Goal: Transaction & Acquisition: Purchase product/service

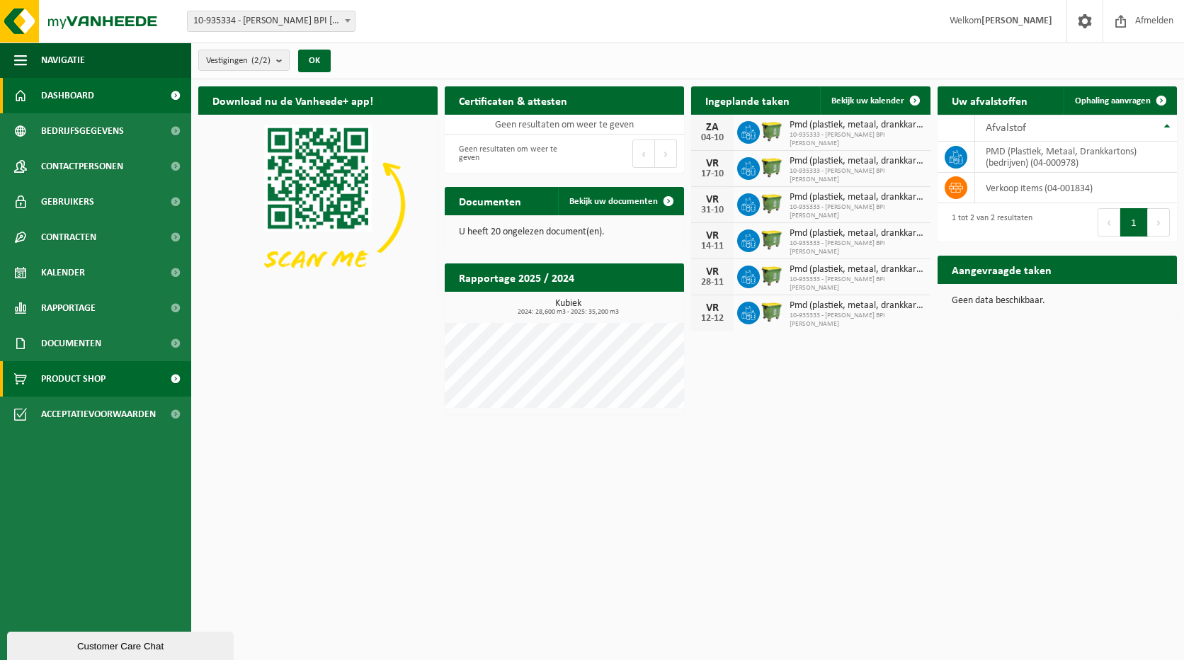
click at [93, 375] on span "Product Shop" at bounding box center [73, 378] width 64 height 35
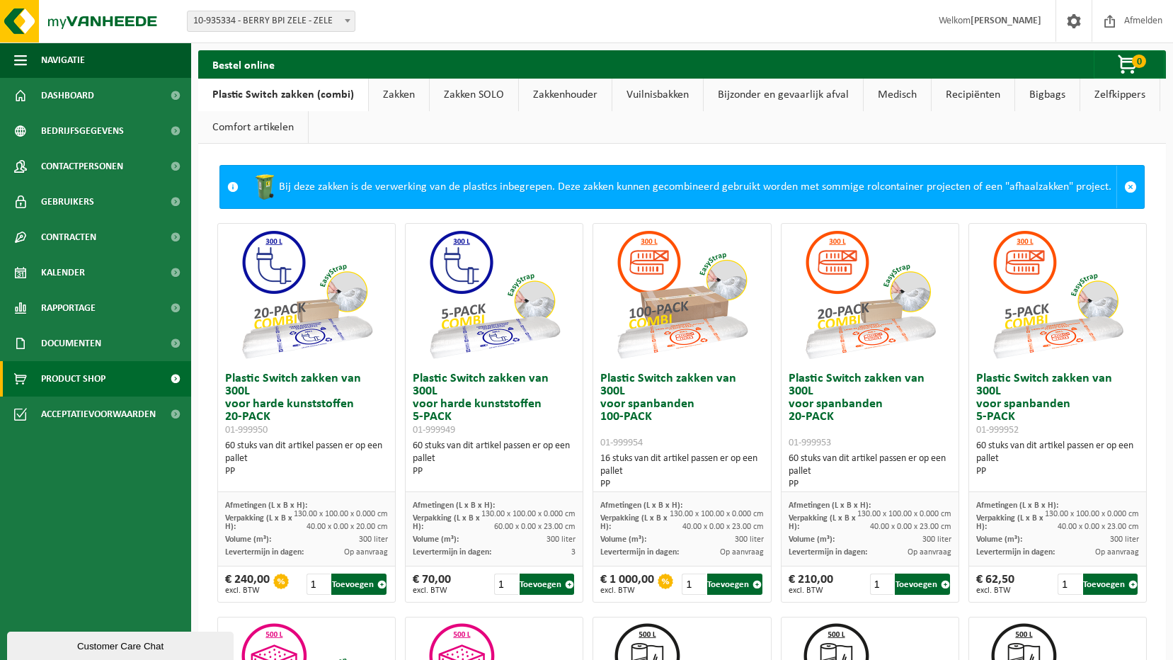
click at [667, 98] on link "Vuilnisbakken" at bounding box center [657, 95] width 91 height 33
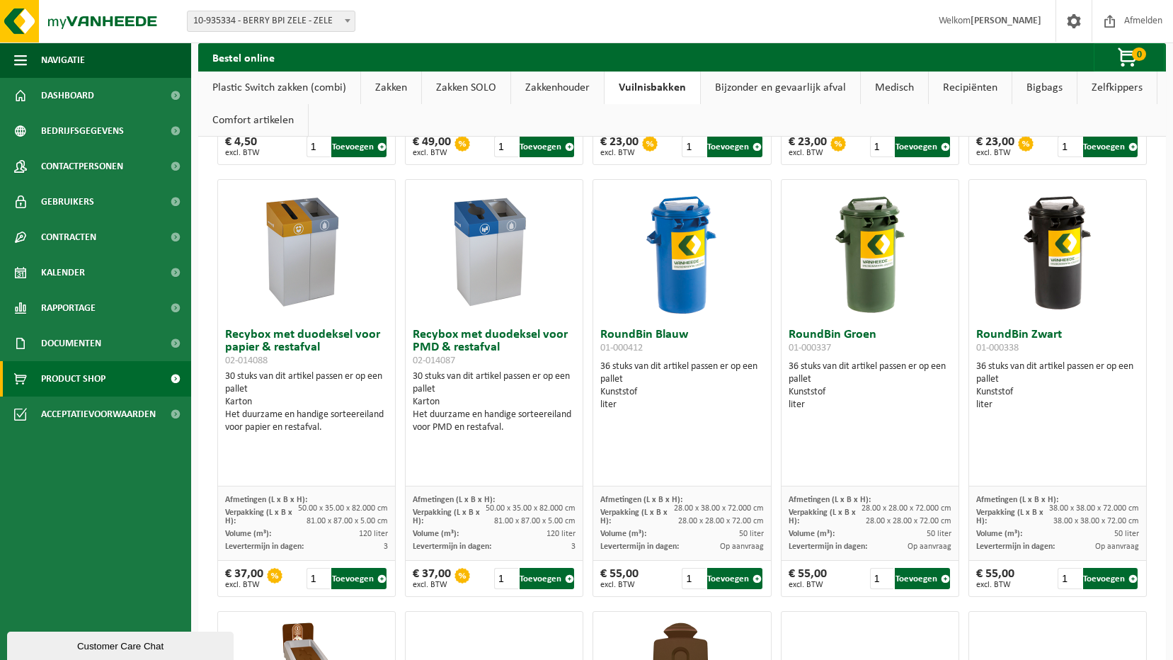
scroll to position [920, 0]
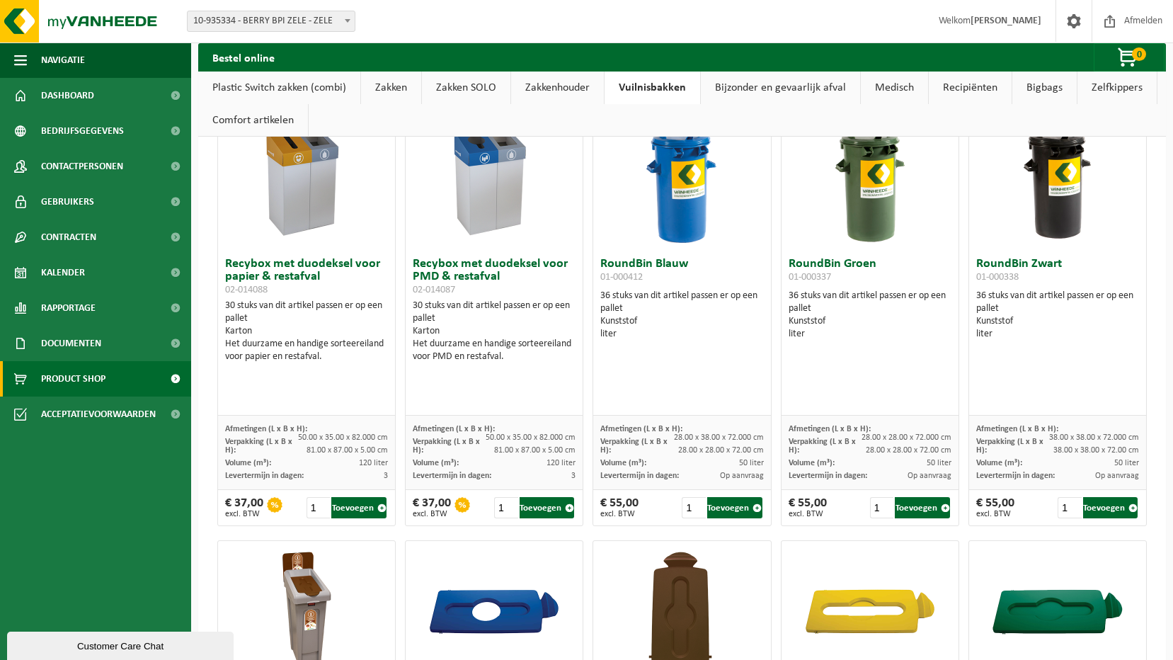
click at [476, 319] on div "30 stuks van dit artikel passen er op een pallet Karton Het duurzame en handige…" at bounding box center [494, 332] width 163 height 64
click at [474, 282] on h3 "Recybox met duodeksel voor PMD & restafval 02-014087" at bounding box center [494, 277] width 163 height 38
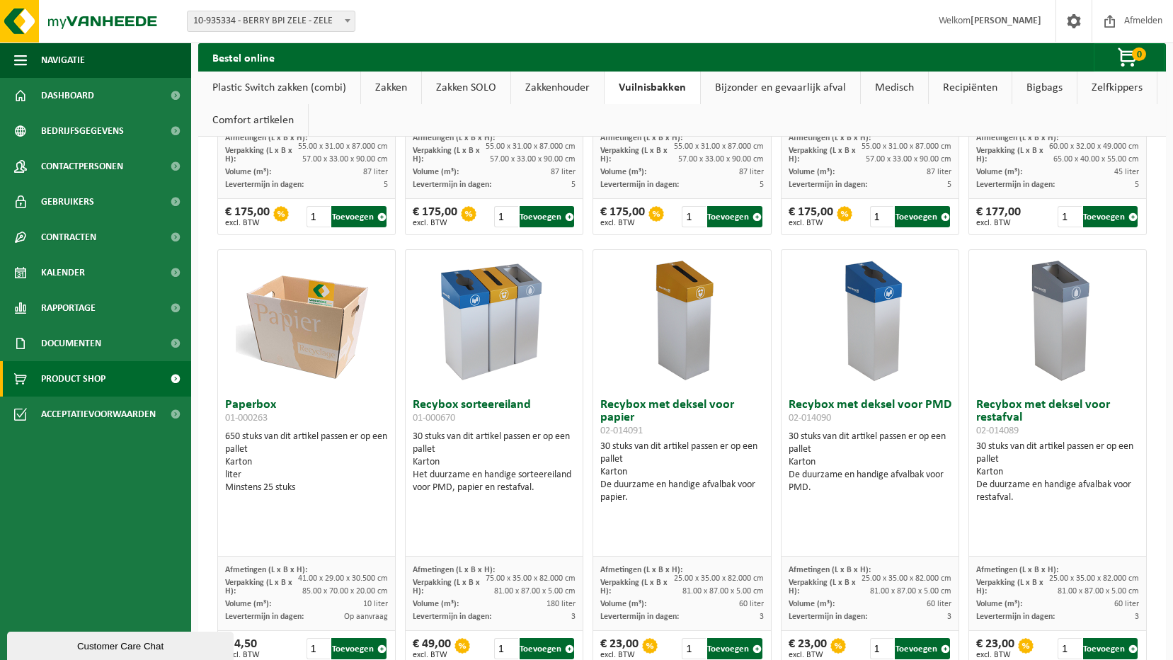
scroll to position [418, 0]
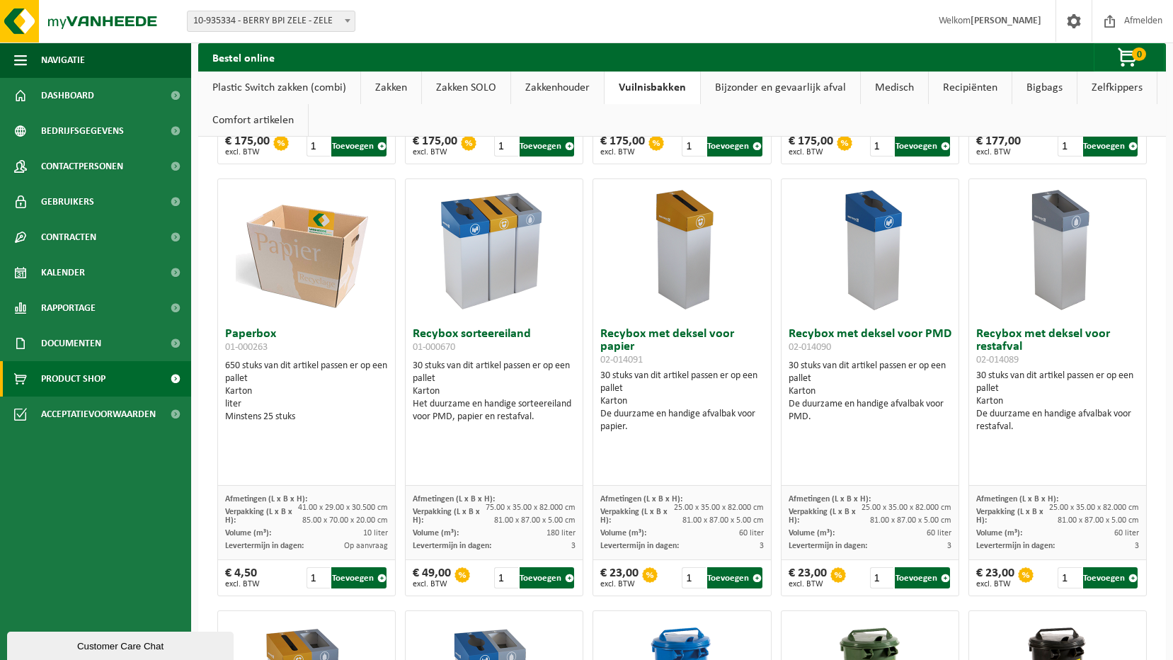
click at [506, 366] on div "30 stuks van dit artikel passen er op een pallet Karton Het duurzame en handige…" at bounding box center [494, 392] width 163 height 64
click at [435, 577] on div "€ 49,00 excl. BTW" at bounding box center [432, 577] width 38 height 21
click at [449, 530] on span "Volume (m³):" at bounding box center [436, 533] width 46 height 8
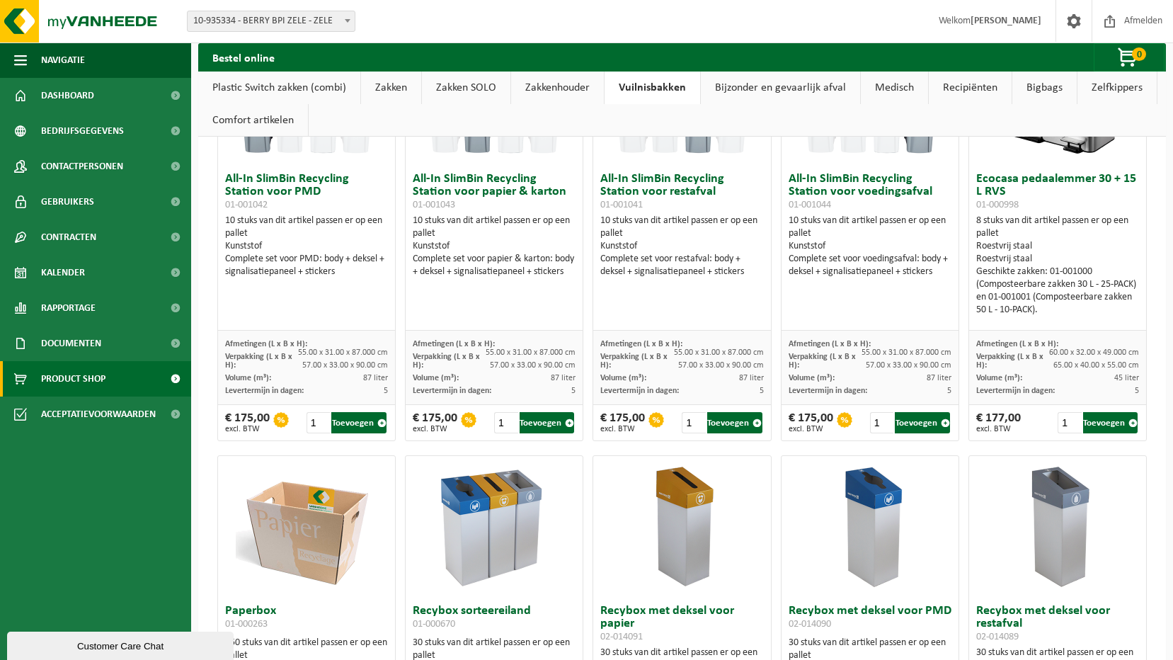
scroll to position [0, 0]
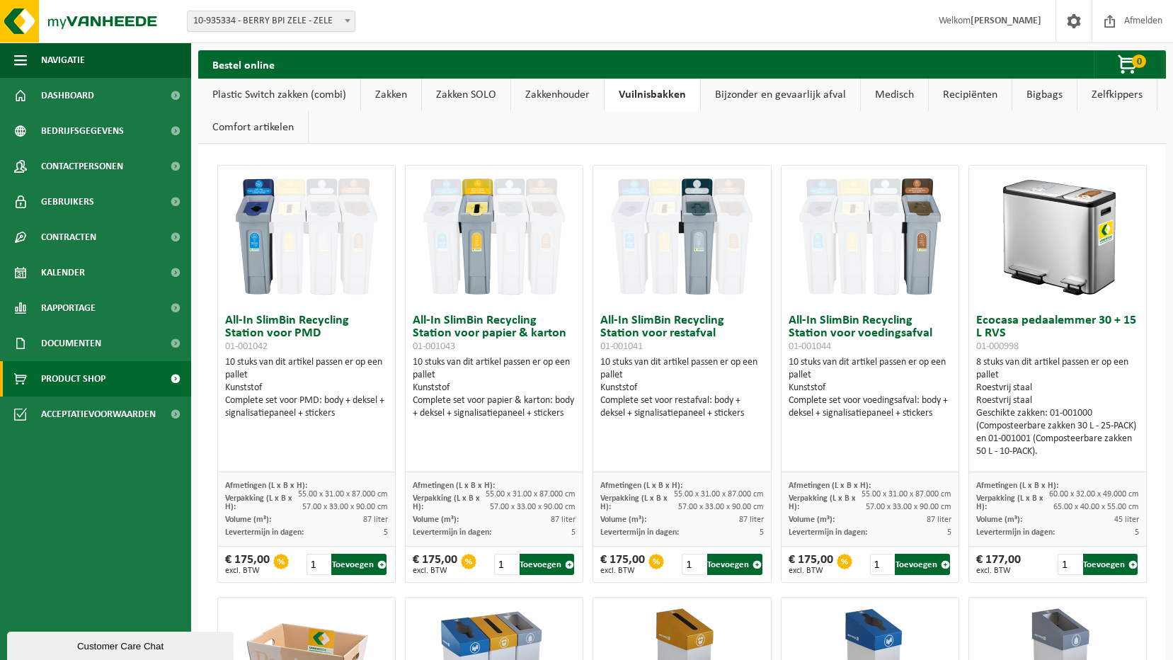
click at [318, 377] on div "10 stuks van dit artikel passen er op een pallet Kunststof Complete set voor PM…" at bounding box center [306, 388] width 163 height 64
